Goal: Answer question/provide support: Answer question/provide support

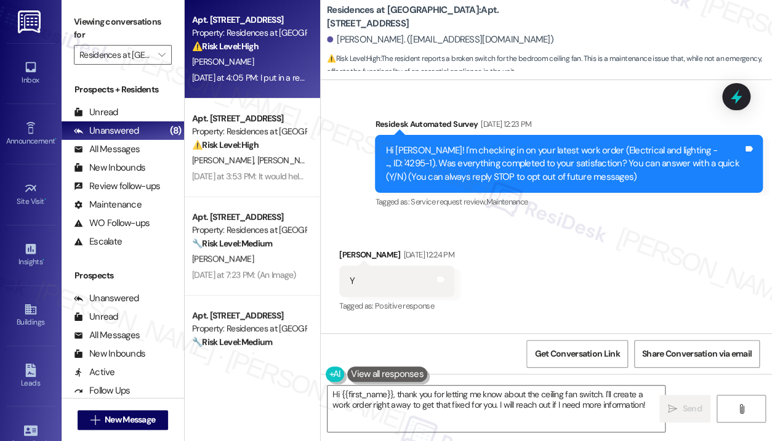
scroll to position [5723, 0]
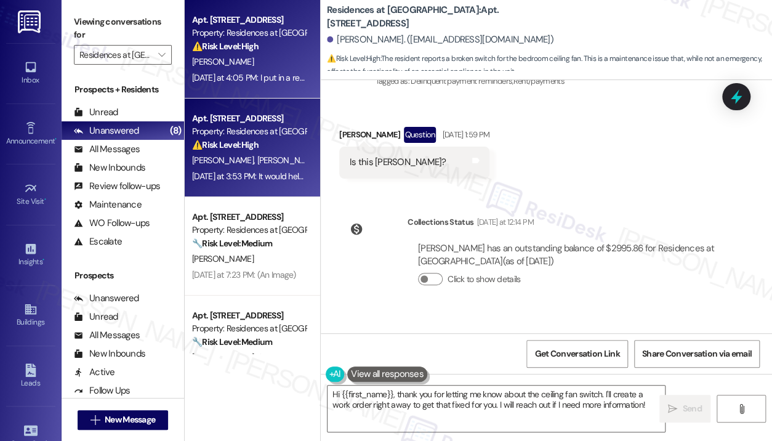
click at [220, 159] on span "[PERSON_NAME]" at bounding box center [224, 160] width 65 height 11
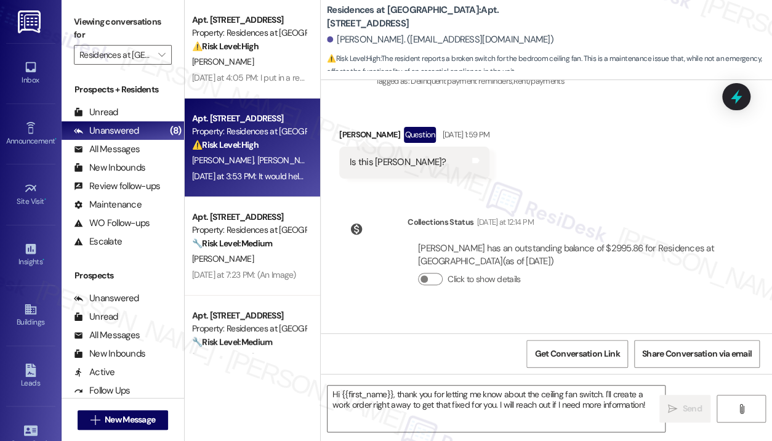
type textarea "Fetching suggested responses. Please feel free to read through the conversation…"
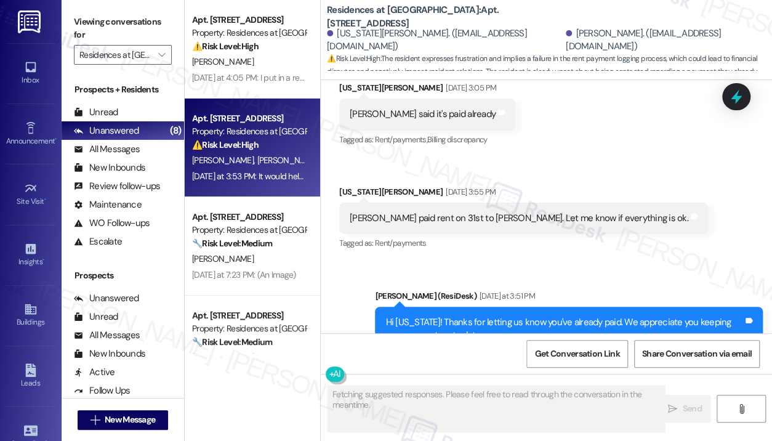
scroll to position [2375, 0]
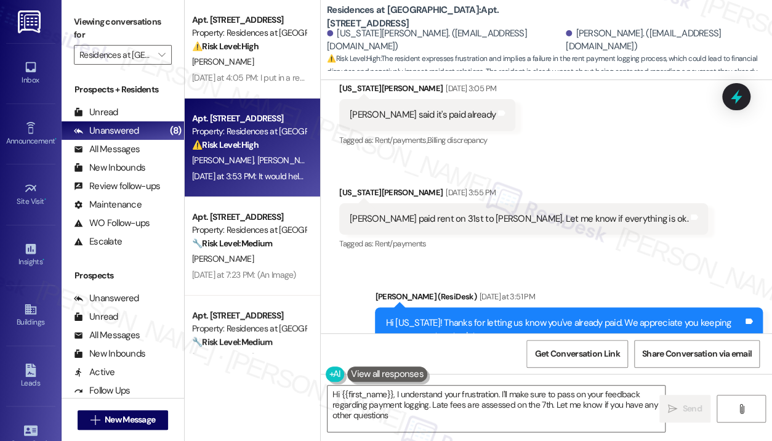
type textarea "Hi {{first_name}}, I understand your frustration. I'll make sure to pass on you…"
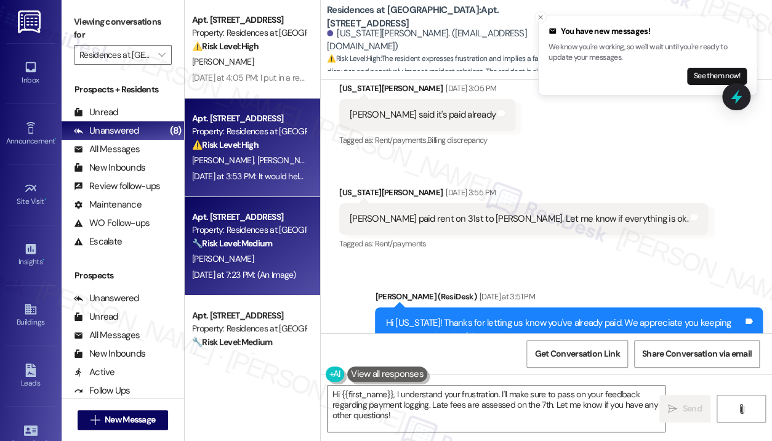
click at [272, 245] on strong "🔧 Risk Level: Medium" at bounding box center [232, 243] width 80 height 11
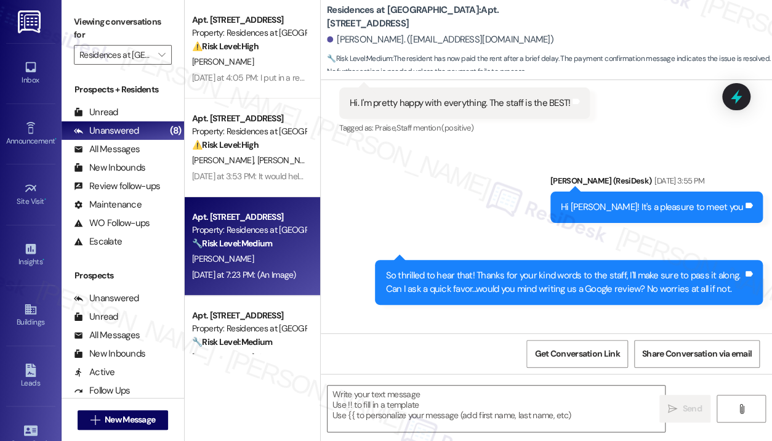
scroll to position [943, 0]
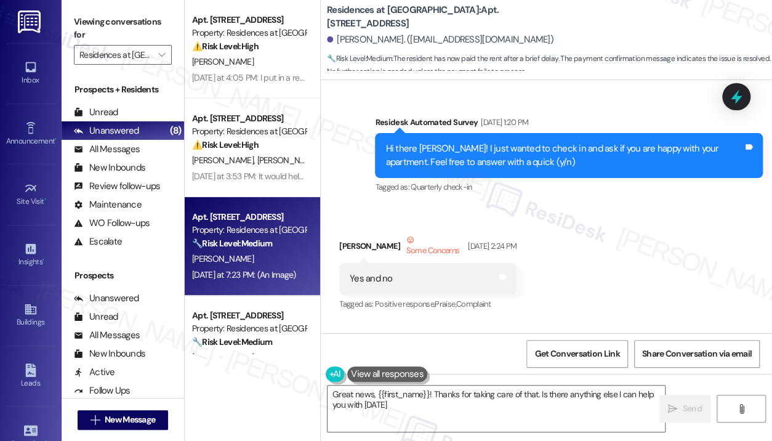
type textarea "Great news, {{first_name}}! Thanks for taking care of that. Is there anything e…"
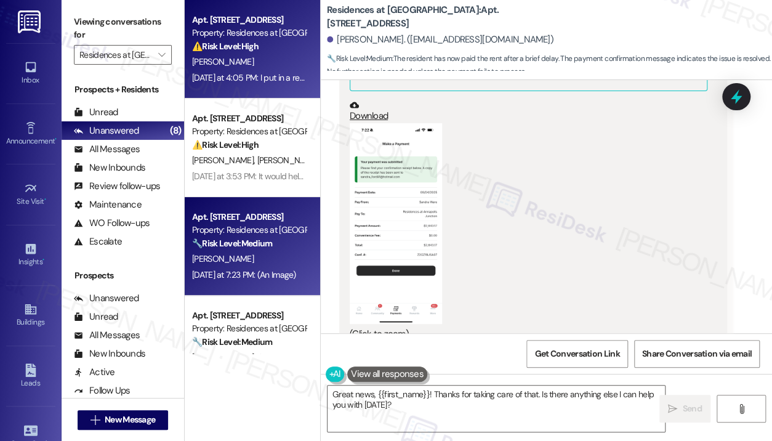
click at [264, 65] on div "[PERSON_NAME]" at bounding box center [249, 61] width 116 height 15
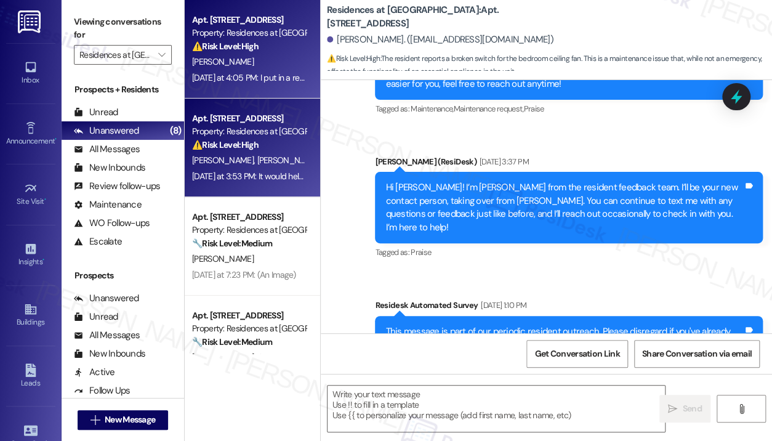
type textarea "Fetching suggested responses. Please feel free to read through the conversation…"
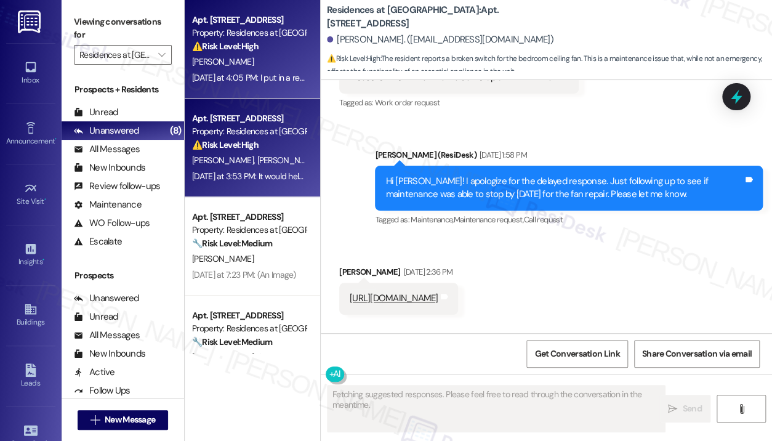
click at [257, 158] on span "[PERSON_NAME]" at bounding box center [288, 160] width 62 height 11
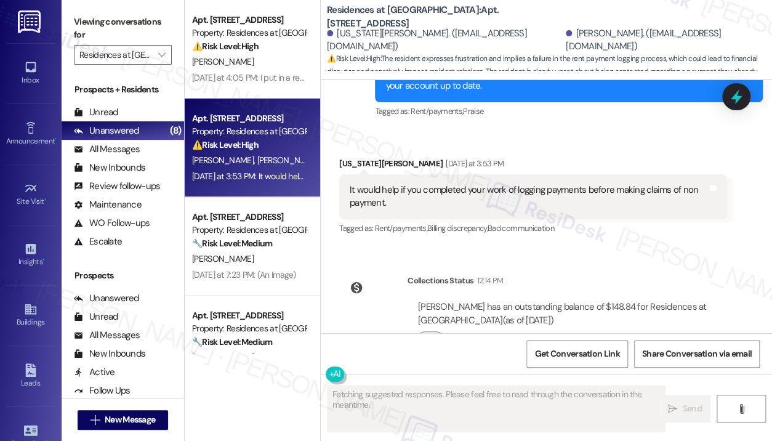
scroll to position [2378, 0]
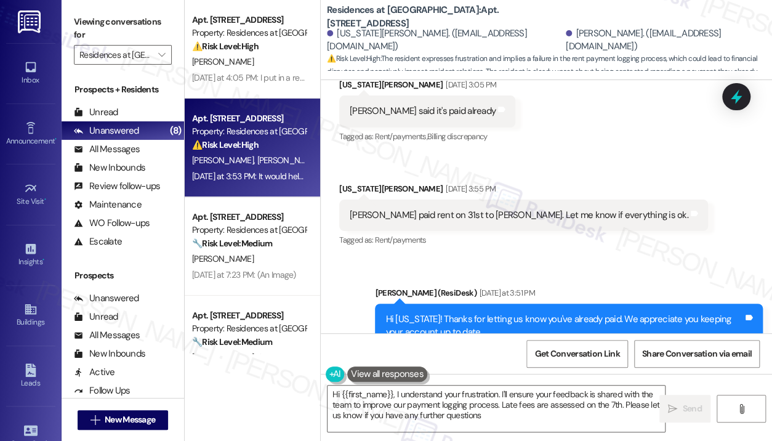
type textarea "Hi {{first_name}}, I understand your frustration. I'll ensure your feedback is …"
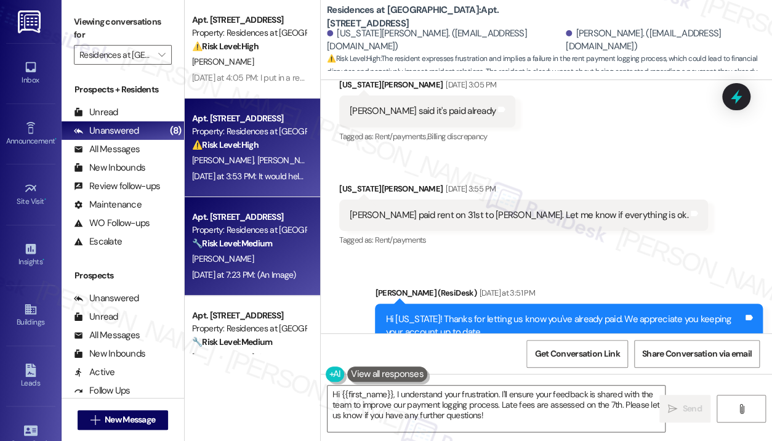
click at [215, 253] on div "[PERSON_NAME]" at bounding box center [249, 258] width 116 height 15
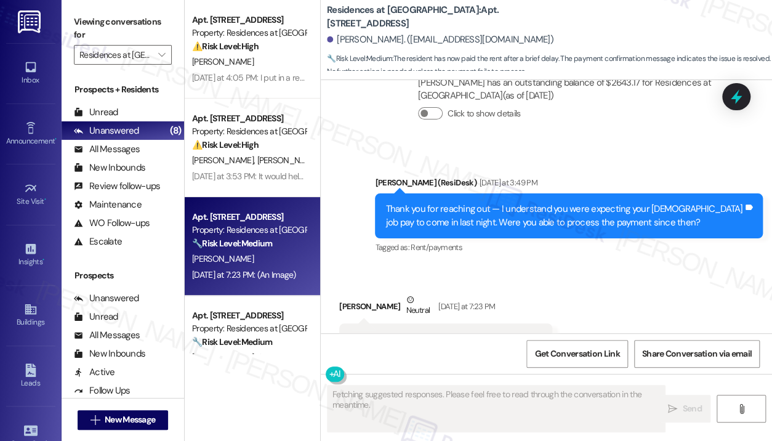
scroll to position [3309, 0]
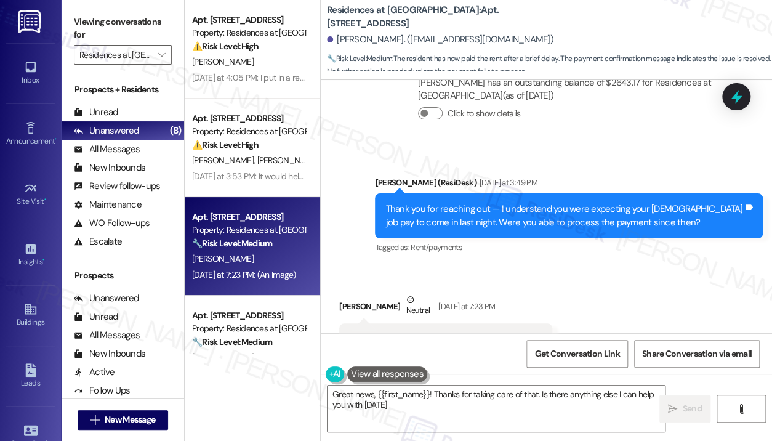
type textarea "Great news, {{first_name}}! Thanks for taking care of that. Is there anything e…"
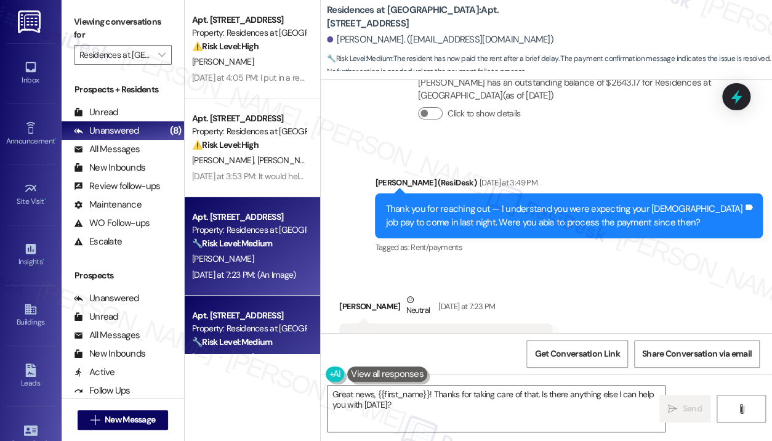
click at [284, 346] on div "🔧 Risk Level: Medium The resident has confirmed that the rent has been paid aft…" at bounding box center [249, 342] width 114 height 13
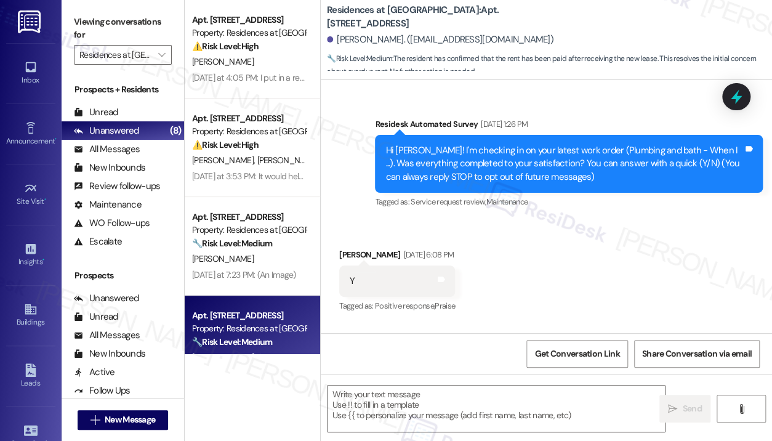
scroll to position [5382, 0]
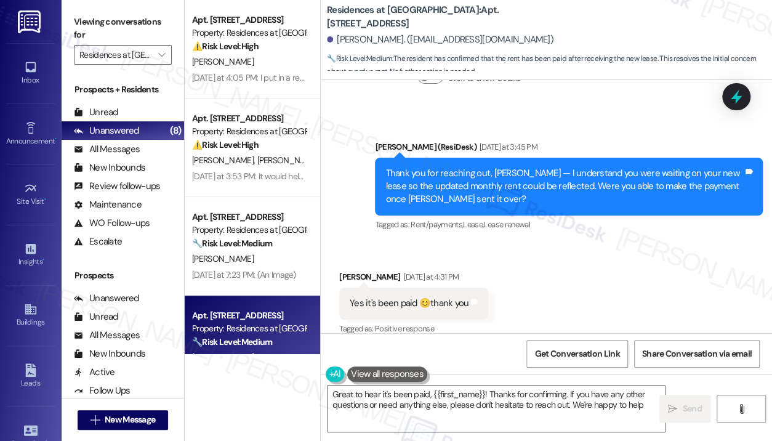
type textarea "Great to hear it's been paid, {{first_name}}! Thanks for confirming. If you hav…"
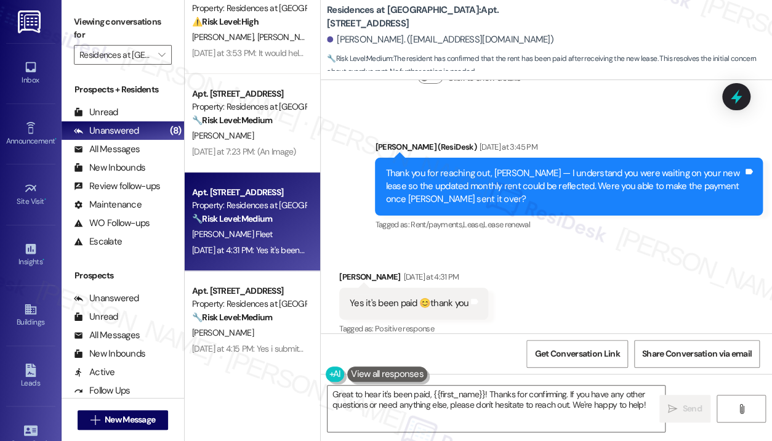
click at [278, 296] on div "Apt. [STREET_ADDRESS]" at bounding box center [249, 291] width 114 height 13
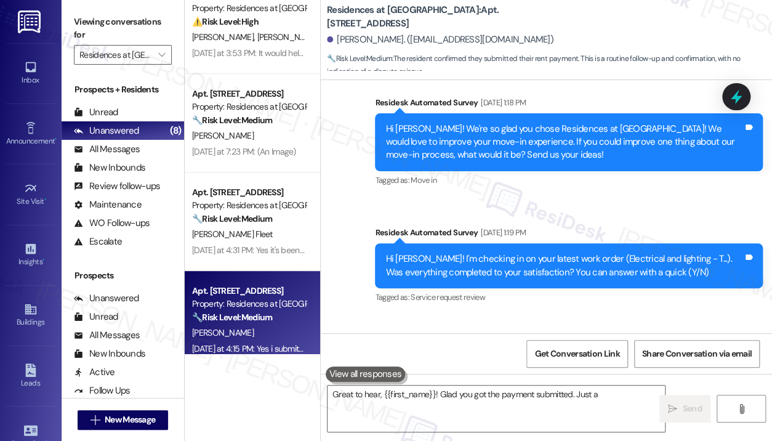
scroll to position [1064, 0]
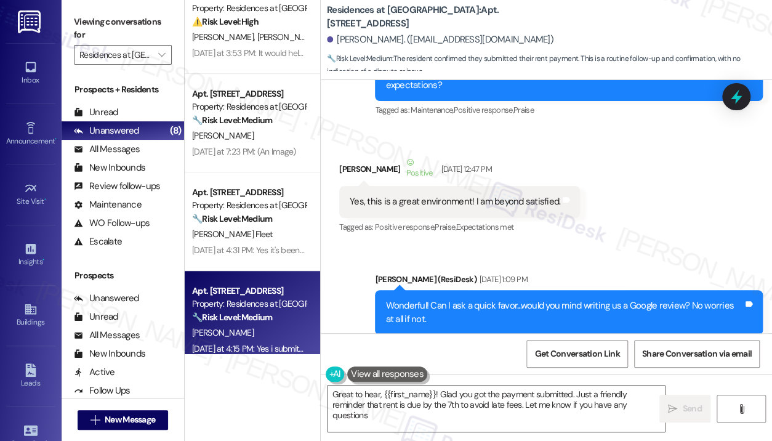
type textarea "Great to hear, {{first_name}}! Glad you got the payment submitted. Just a frien…"
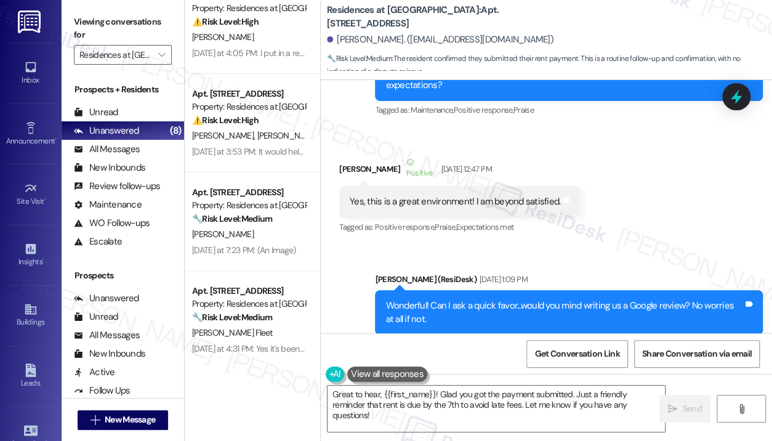
scroll to position [4004, 0]
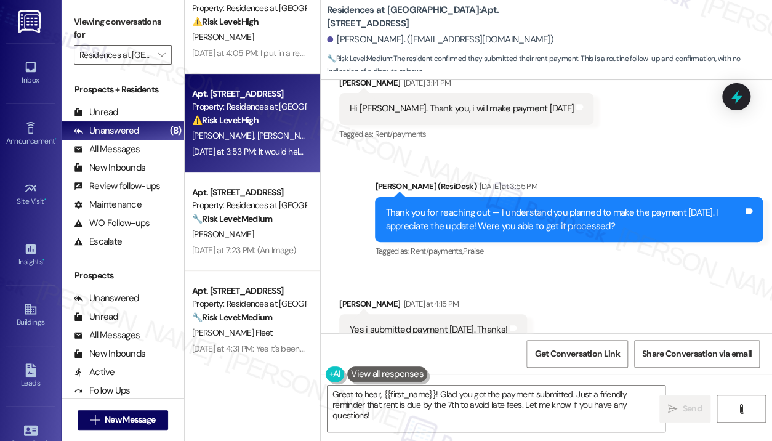
click at [283, 137] on div "[PERSON_NAME] [PERSON_NAME]" at bounding box center [249, 135] width 116 height 15
type textarea "Great to hear, {{first_name}}! Glad you got the payment submitted. Just a frien…"
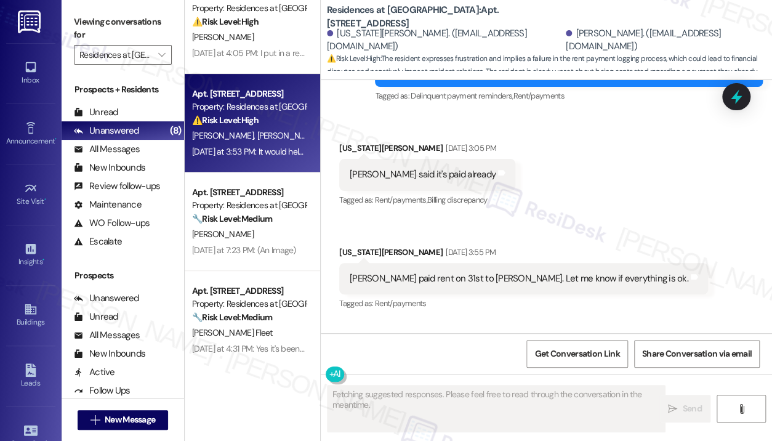
scroll to position [2313, 0]
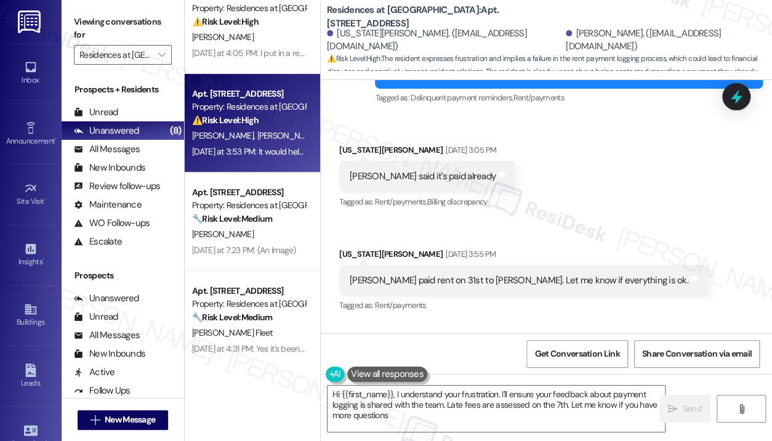
type textarea "Hi {{first_name}}, I understand your frustration. I'll ensure your feedback abo…"
